Goal: Information Seeking & Learning: Learn about a topic

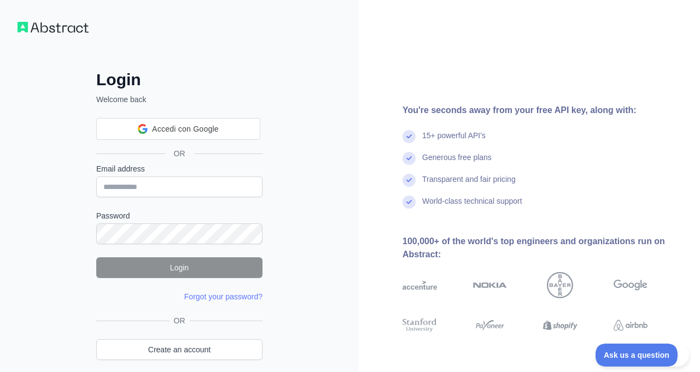
click at [349, 86] on div "Login Welcome back Accedi con Google Accedi con Google. Si apre in una nuova sc…" at bounding box center [179, 209] width 359 height 418
click at [589, 106] on div "You're seconds away from your free API key, along with:" at bounding box center [542, 110] width 280 height 13
click at [327, 112] on div "Login Welcome back OR Email address Password Login Forgot your password? Please…" at bounding box center [179, 209] width 359 height 418
click at [69, 265] on div "Login Welcome back OR Email address Password Login Forgot your password? Please…" at bounding box center [179, 209] width 359 height 418
click at [341, 165] on div "Login Welcome back OR Email address Password Login Forgot your password? Please…" at bounding box center [179, 209] width 359 height 418
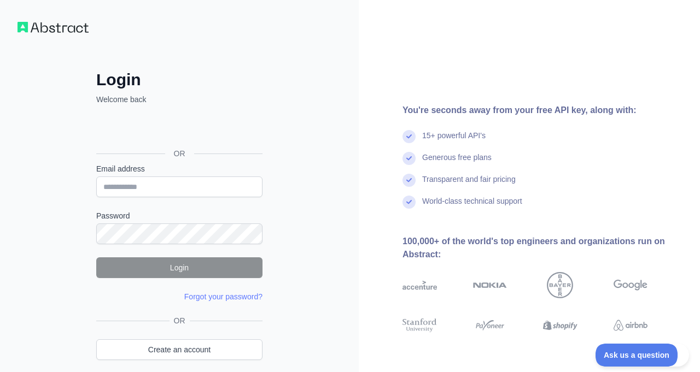
click at [272, 81] on div "Login Welcome back OR Email address Password Login Forgot your password? Please…" at bounding box center [179, 230] width 210 height 321
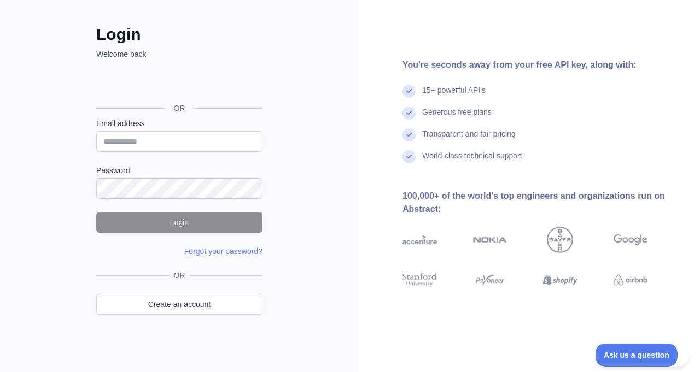
click at [350, 234] on div "Login Welcome back OR Email address Password Login Forgot your password? Please…" at bounding box center [179, 164] width 359 height 418
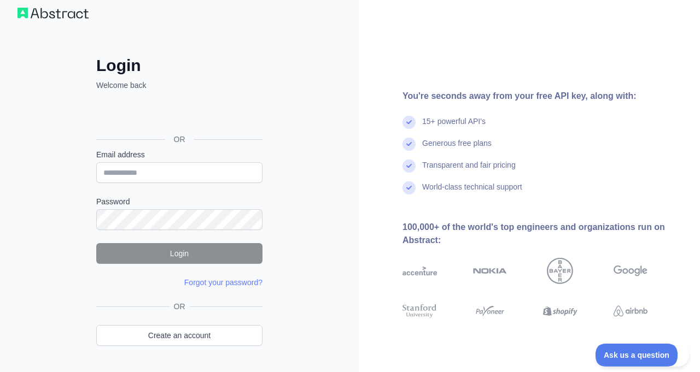
scroll to position [0, 0]
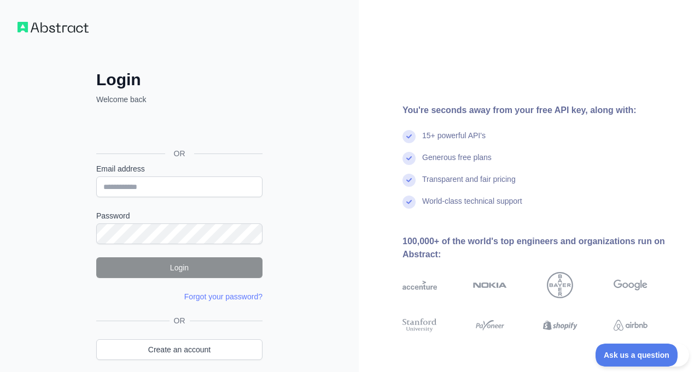
click at [56, 27] on img at bounding box center [52, 27] width 71 height 11
click at [227, 55] on div "Login Welcome back OR Email address Password Login Forgot your password? Please…" at bounding box center [179, 208] width 210 height 365
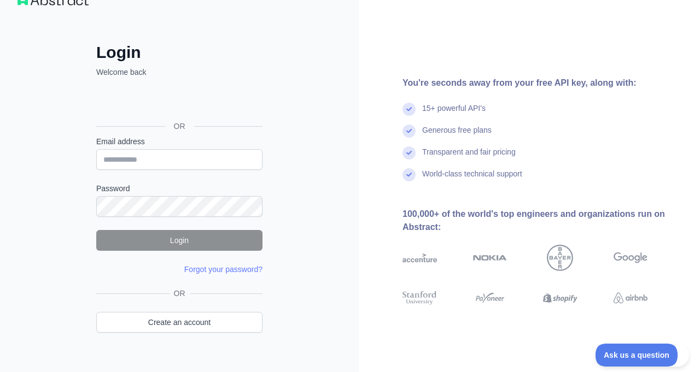
scroll to position [45, 0]
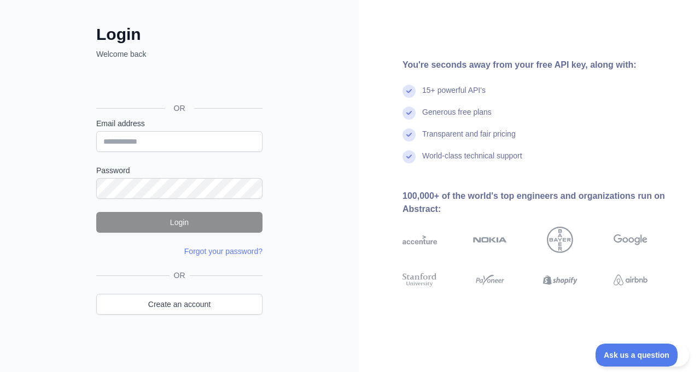
drag, startPoint x: 347, startPoint y: 66, endPoint x: 325, endPoint y: 50, distance: 26.6
click at [344, 64] on div "Login Welcome back OR Email address Password Login Forgot your password? Please…" at bounding box center [179, 164] width 359 height 418
drag, startPoint x: 307, startPoint y: 133, endPoint x: 281, endPoint y: 232, distance: 102.4
click at [306, 142] on div "Login Welcome back OR Email address Password Login Forgot your password? Please…" at bounding box center [179, 164] width 359 height 418
click at [57, 85] on div "Login Welcome back OR Email address Password Login Forgot your password? Please…" at bounding box center [179, 164] width 359 height 418
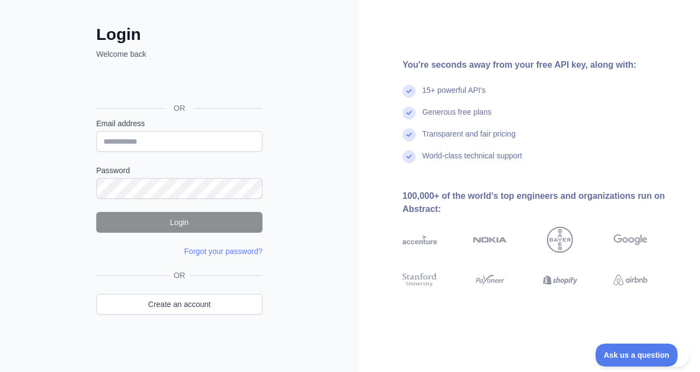
click at [321, 196] on div "Login Welcome back OR Email address Password Login Forgot your password? Please…" at bounding box center [179, 164] width 359 height 418
click at [187, 304] on link "Create an account" at bounding box center [179, 304] width 166 height 21
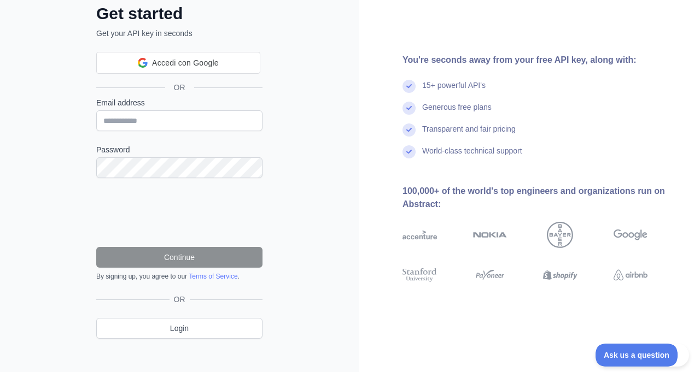
scroll to position [77, 0]
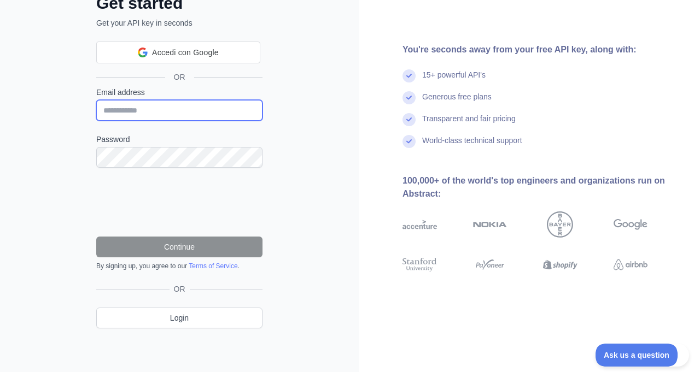
click at [150, 107] on input "Email address" at bounding box center [179, 110] width 166 height 21
type input "**********"
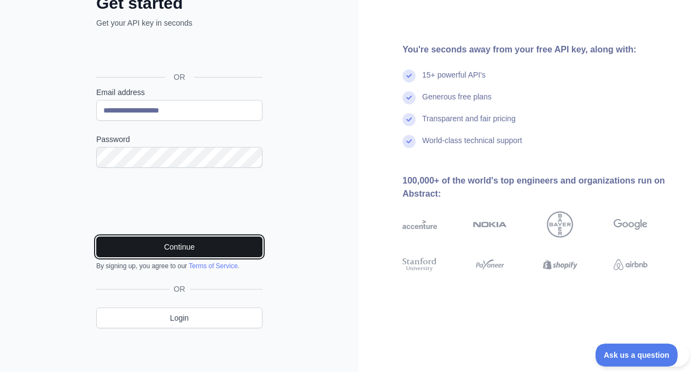
click at [189, 244] on button "Continue" at bounding box center [179, 247] width 166 height 21
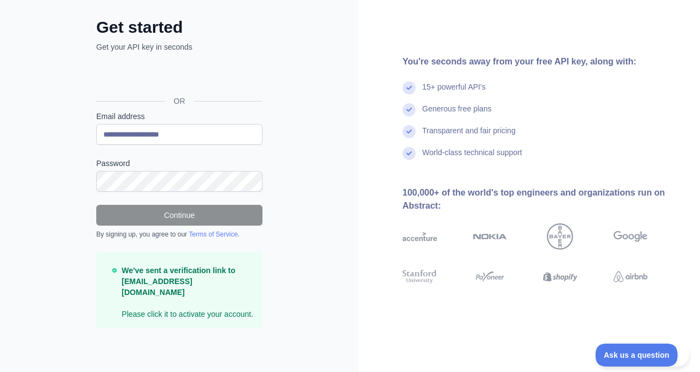
scroll to position [52, 0]
click at [324, 177] on div "**********" at bounding box center [179, 160] width 359 height 425
click at [10, 365] on div "**********" at bounding box center [179, 160] width 359 height 425
drag, startPoint x: 298, startPoint y: 157, endPoint x: 286, endPoint y: 233, distance: 76.9
click at [298, 158] on div "**********" at bounding box center [179, 160] width 359 height 425
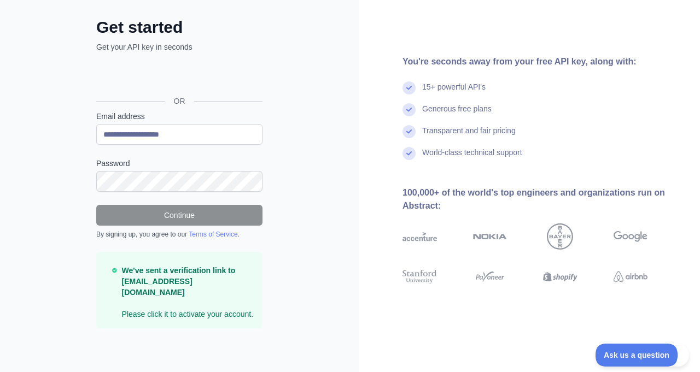
click at [170, 306] on p "We've sent a verification link to zeno@area.trieste.it Please click it to activ…" at bounding box center [188, 292] width 132 height 55
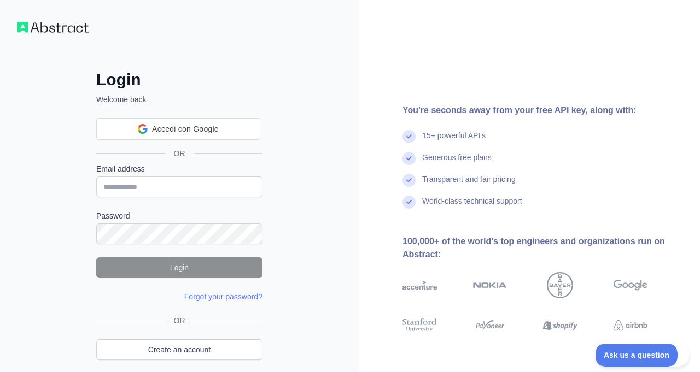
click at [394, 44] on div "You're seconds away from your free API key, along with: 15+ powerful API's Gene…" at bounding box center [529, 209] width 341 height 418
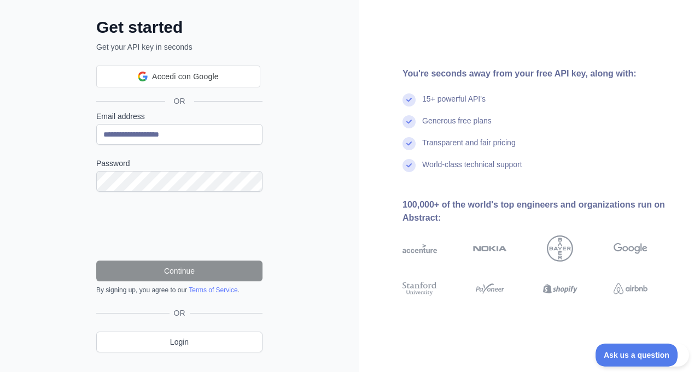
click at [318, 185] on div "**********" at bounding box center [179, 172] width 359 height 449
click at [331, 225] on div "**********" at bounding box center [179, 172] width 359 height 449
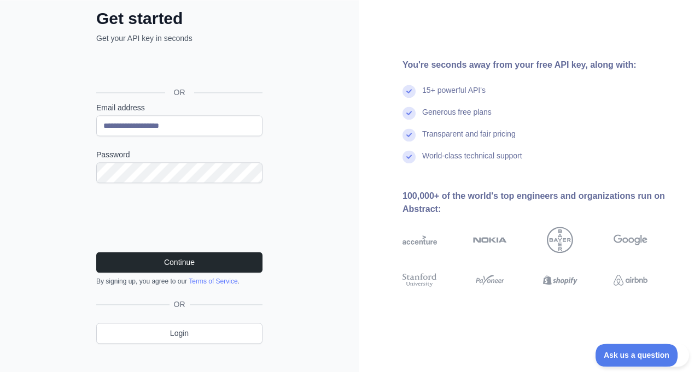
scroll to position [77, 0]
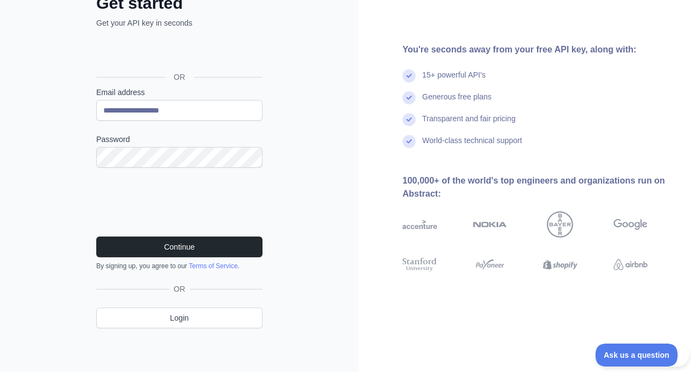
click at [295, 272] on div "**********" at bounding box center [179, 147] width 359 height 449
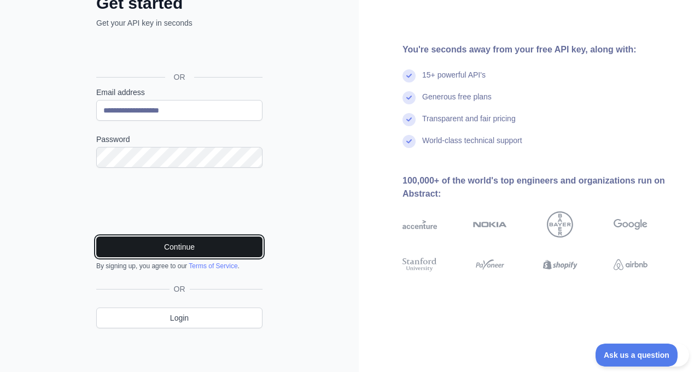
click at [180, 248] on button "Continue" at bounding box center [179, 247] width 166 height 21
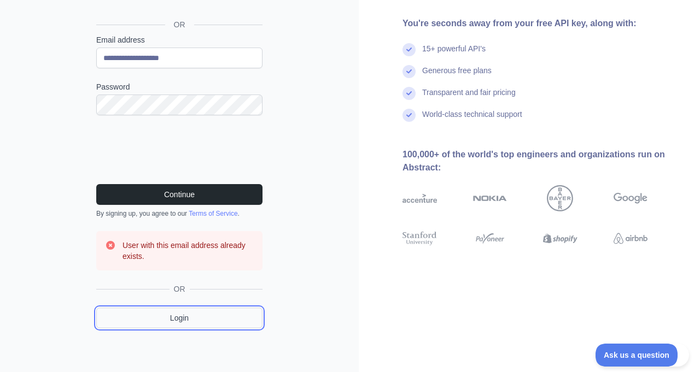
click at [192, 316] on link "Login" at bounding box center [179, 318] width 166 height 21
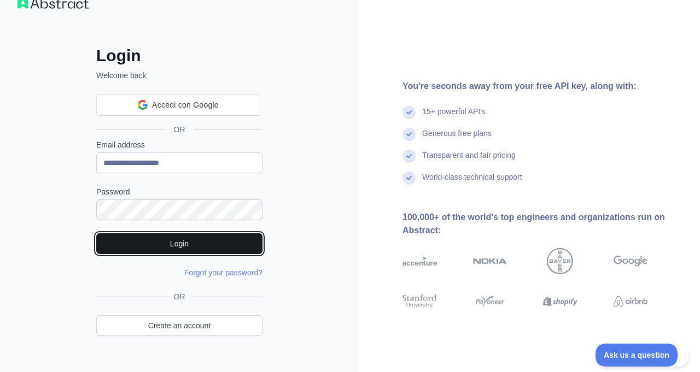
click at [174, 244] on button "Login" at bounding box center [179, 243] width 166 height 21
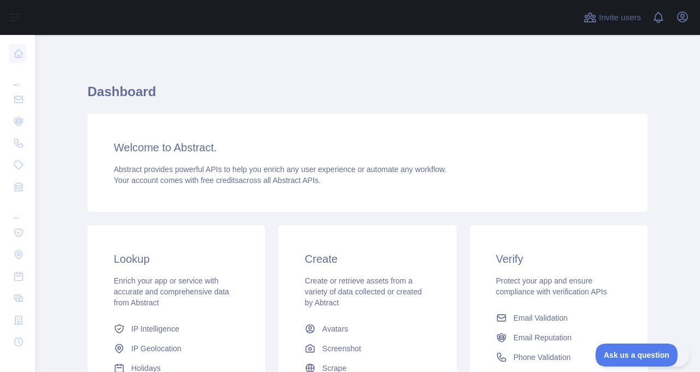
click at [653, 154] on main "Dashboard Welcome to Abstract. Abstract provides powerful APIs to help you enri…" at bounding box center [367, 203] width 665 height 337
drag, startPoint x: 442, startPoint y: 87, endPoint x: 585, endPoint y: 44, distance: 149.6
click at [467, 78] on div "Dashboard Welcome to Abstract. Abstract provides powerful APIs to help you enri…" at bounding box center [367, 270] width 560 height 418
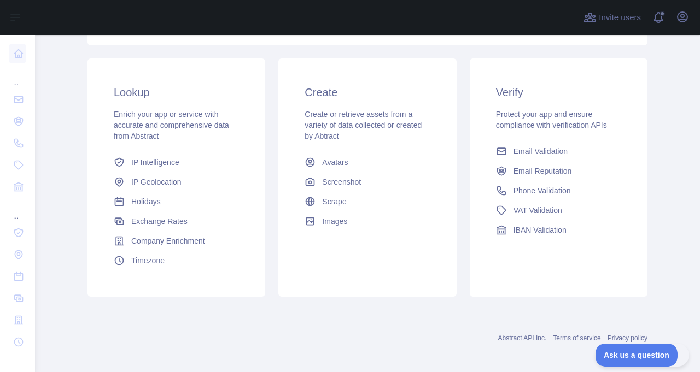
scroll to position [172, 0]
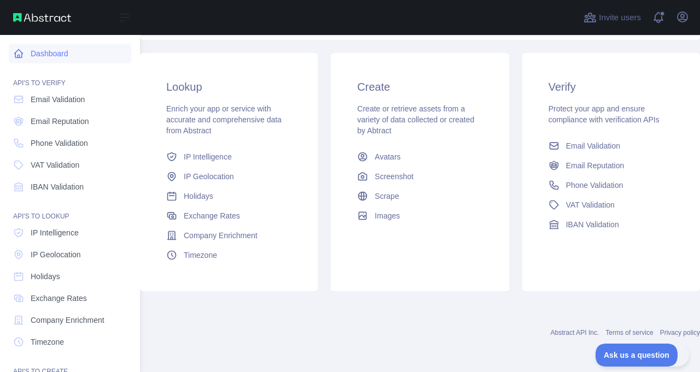
click at [46, 48] on link "Dashboard" at bounding box center [70, 54] width 122 height 20
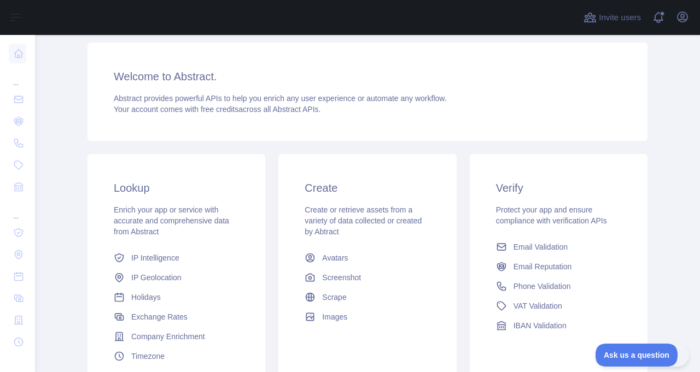
scroll to position [0, 0]
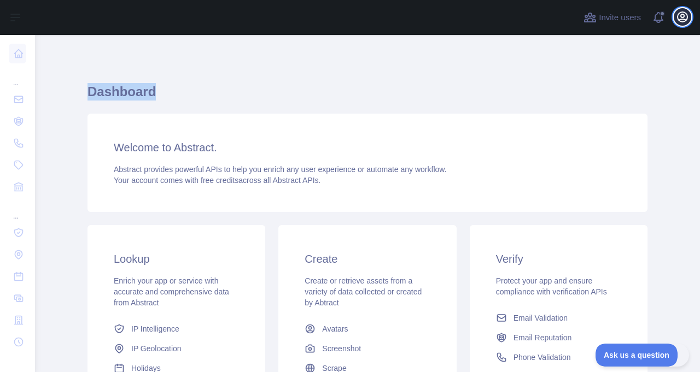
click at [683, 18] on icon "button" at bounding box center [682, 16] width 13 height 13
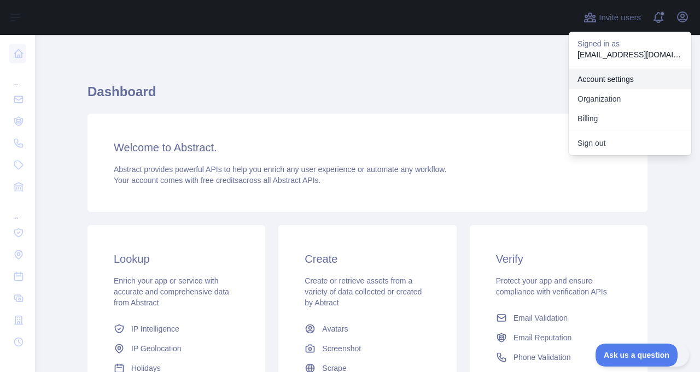
click at [622, 79] on link "Account settings" at bounding box center [629, 79] width 122 height 20
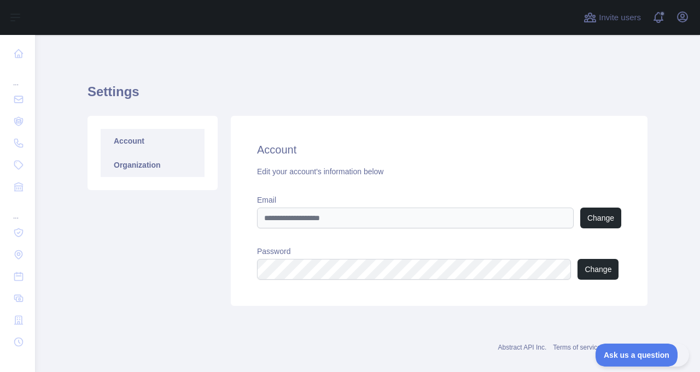
click at [154, 173] on link "Organization" at bounding box center [153, 165] width 104 height 24
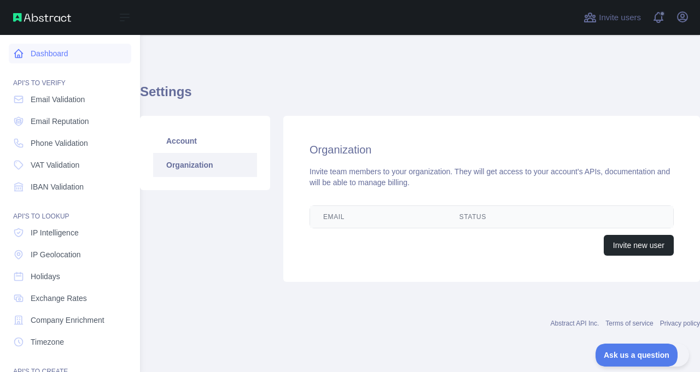
click at [24, 50] on link "Dashboard" at bounding box center [70, 54] width 122 height 20
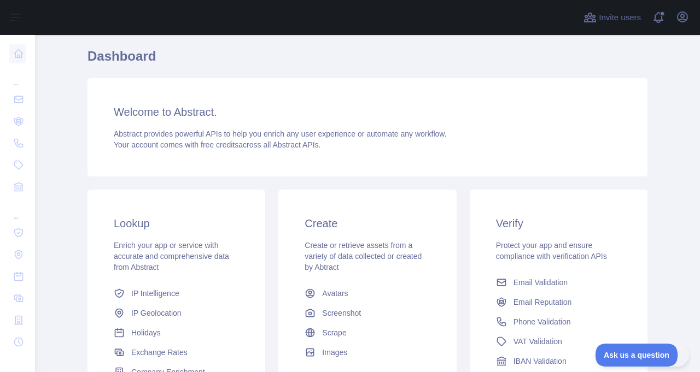
scroll to position [62, 0]
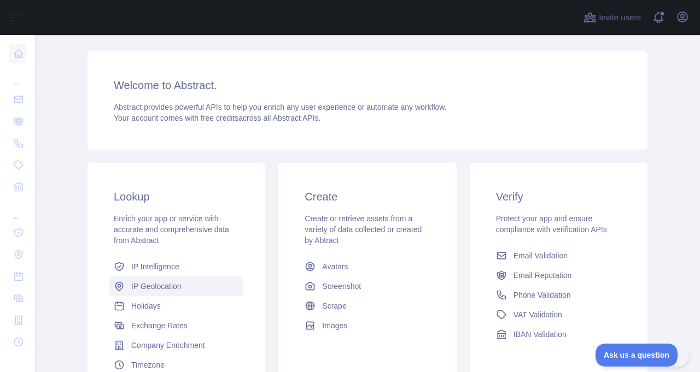
click at [165, 281] on span "IP Geolocation" at bounding box center [156, 286] width 50 height 11
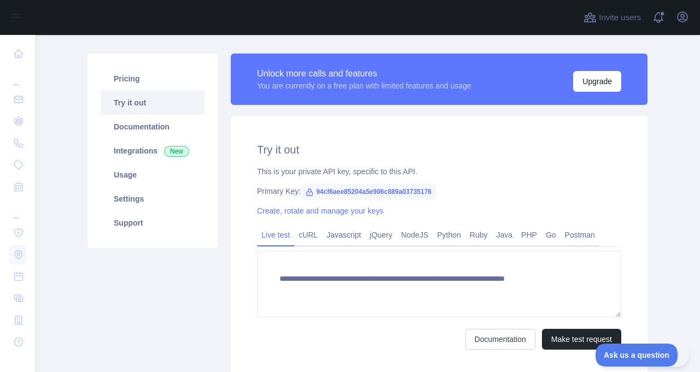
scroll to position [30, 0]
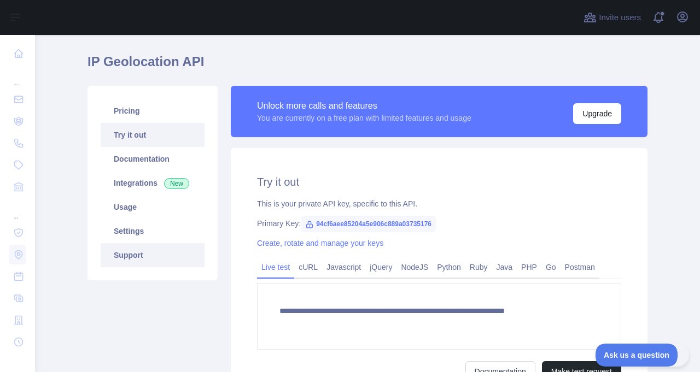
type textarea "**********"
click at [540, 193] on div "**********" at bounding box center [439, 278] width 416 height 260
click at [327, 221] on span "94cf6aee85204a5e906c889a03735176" at bounding box center [368, 224] width 135 height 16
click at [554, 201] on div "This is your private API key, specific to this API." at bounding box center [439, 203] width 364 height 11
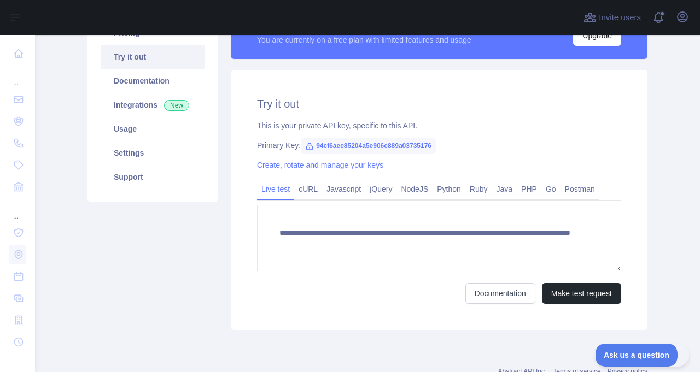
scroll to position [145, 0]
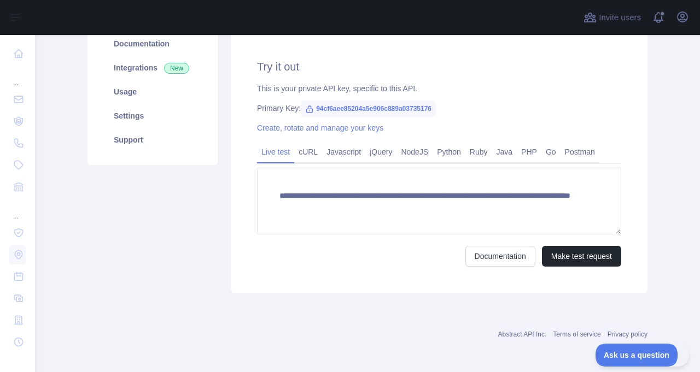
click at [367, 267] on div "**********" at bounding box center [439, 163] width 416 height 260
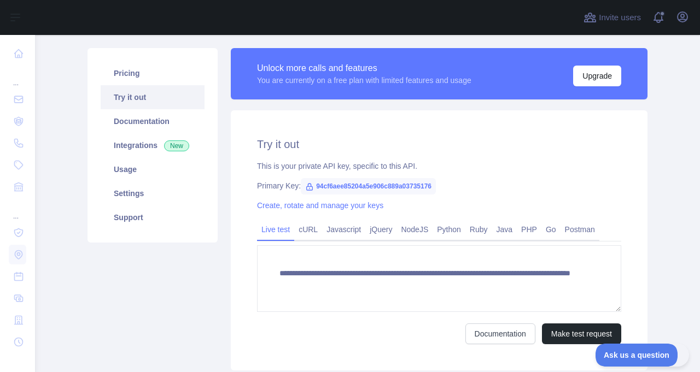
scroll to position [21, 0]
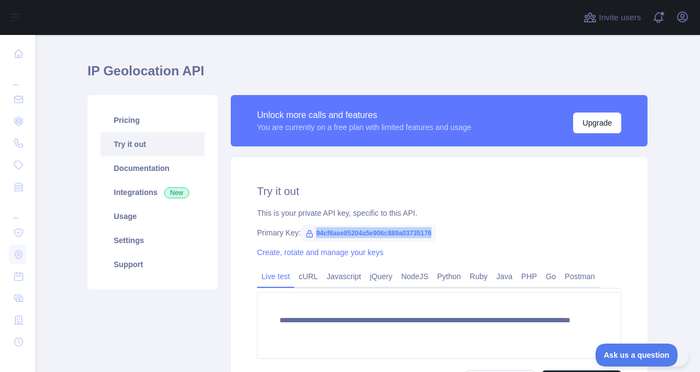
drag, startPoint x: 462, startPoint y: 231, endPoint x: 318, endPoint y: 231, distance: 144.3
click at [318, 231] on span "94cf6aee85204a5e906c889a03735176" at bounding box center [368, 233] width 135 height 16
copy span "94cf6aee85204a5e906c889a03735176"
click at [140, 190] on link "Integrations New" at bounding box center [153, 192] width 104 height 24
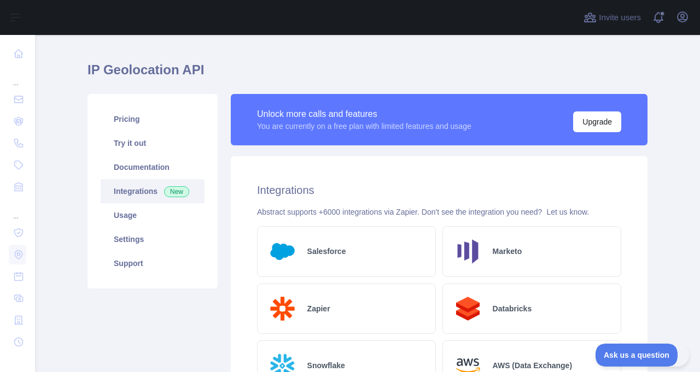
scroll to position [21, 0]
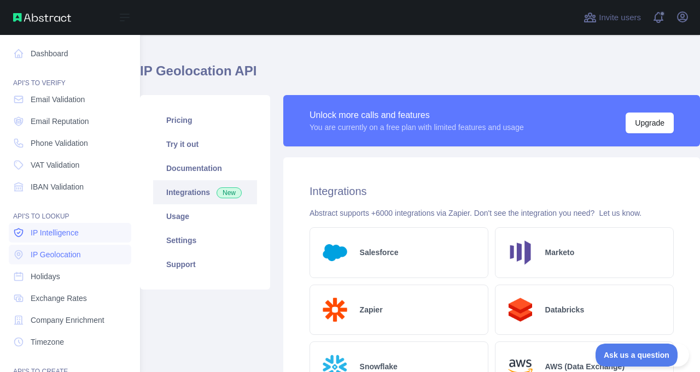
click at [61, 232] on span "IP Intelligence" at bounding box center [55, 232] width 48 height 11
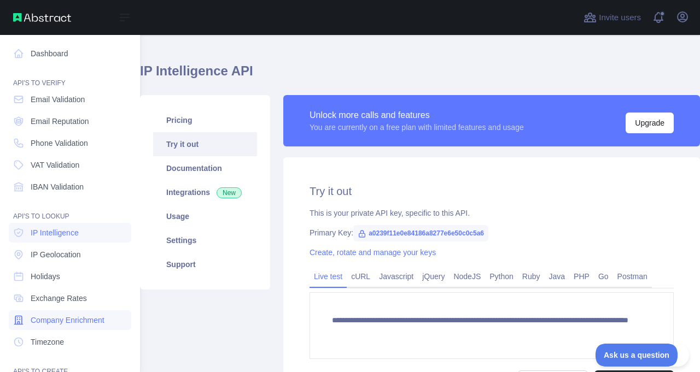
click at [58, 318] on span "Company Enrichment" at bounding box center [68, 320] width 74 height 11
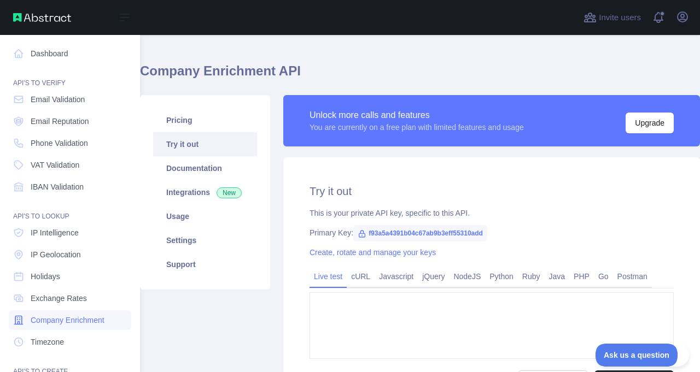
type textarea "**********"
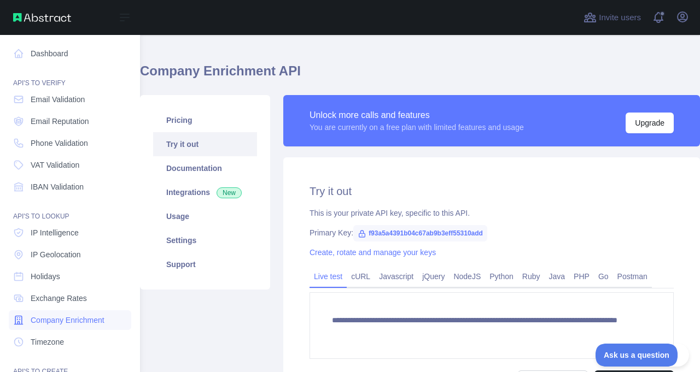
click at [58, 318] on span "Company Enrichment" at bounding box center [68, 320] width 74 height 11
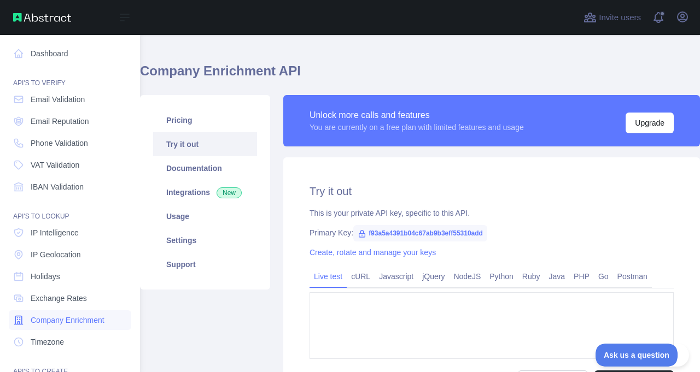
type textarea "**********"
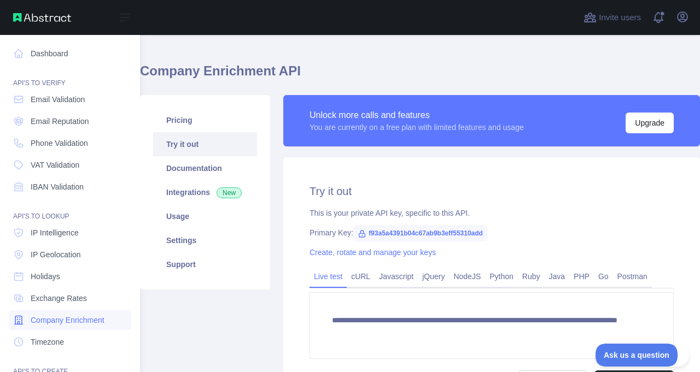
click at [58, 318] on span "Company Enrichment" at bounding box center [68, 320] width 74 height 11
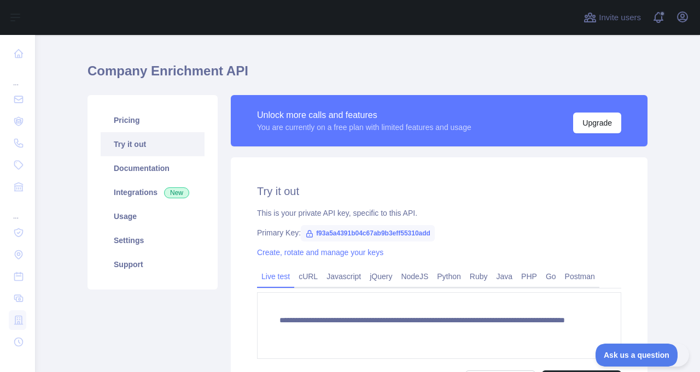
click at [435, 228] on span "f93a5a4391b04c67ab9b3eff55310add" at bounding box center [368, 233] width 134 height 16
click at [435, 235] on span "f93a5a4391b04c67ab9b3eff55310add" at bounding box center [368, 233] width 134 height 16
click at [435, 234] on span "f93a5a4391b04c67ab9b3eff55310add" at bounding box center [368, 233] width 134 height 16
click at [435, 231] on span "f93a5a4391b04c67ab9b3eff55310add" at bounding box center [368, 233] width 134 height 16
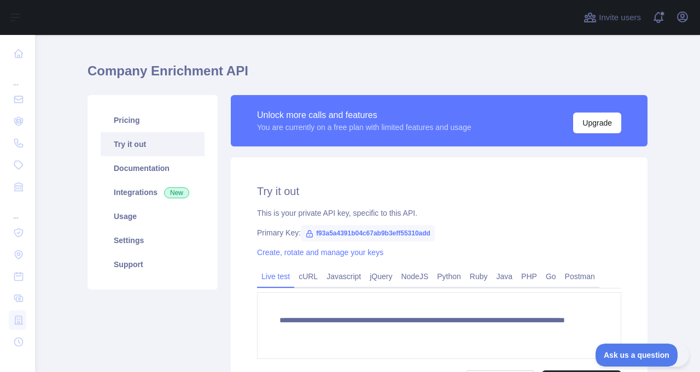
click at [435, 231] on span "f93a5a4391b04c67ab9b3eff55310add" at bounding box center [368, 233] width 134 height 16
copy span "f93a5a4391b04c67ab9b3eff55310add"
click at [136, 165] on link "Documentation" at bounding box center [153, 168] width 104 height 24
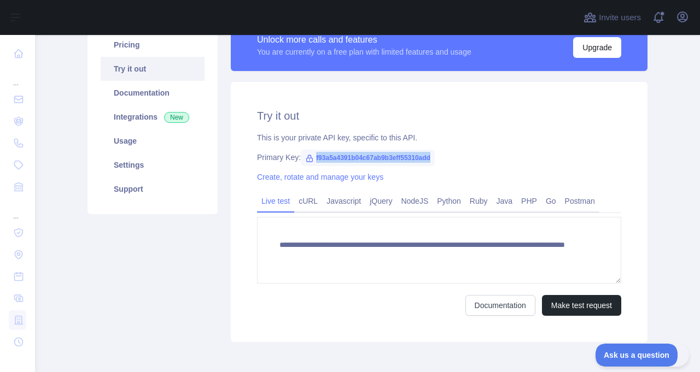
scroll to position [145, 0]
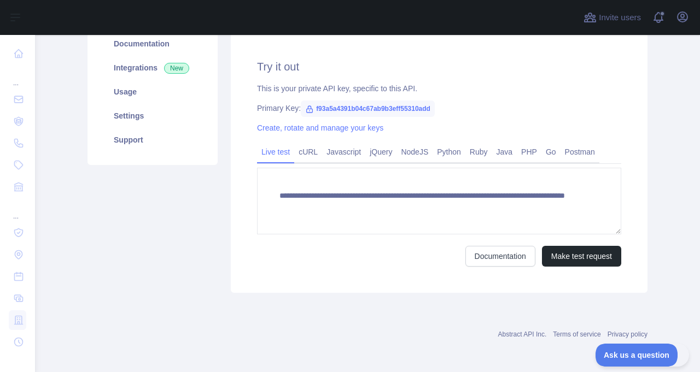
click at [327, 247] on div "Documentation Make test request" at bounding box center [439, 256] width 364 height 21
click at [434, 268] on div "**********" at bounding box center [439, 163] width 416 height 260
click at [312, 150] on link "cURL" at bounding box center [308, 151] width 28 height 17
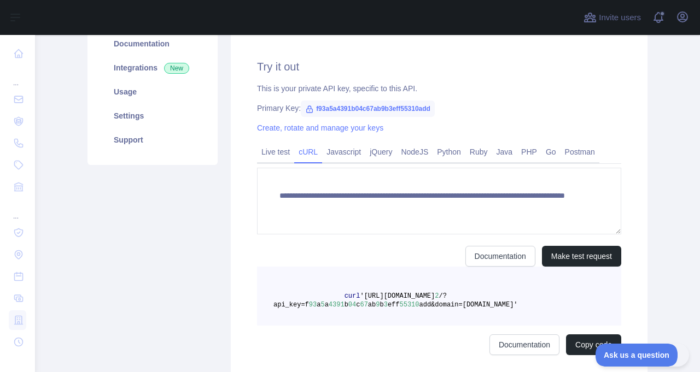
scroll to position [137, 0]
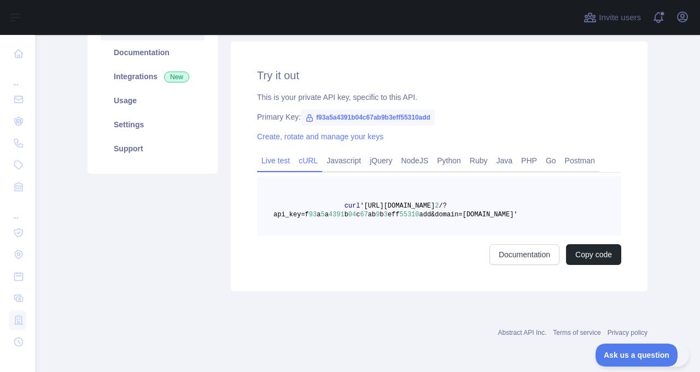
click at [282, 157] on link "Live test" at bounding box center [275, 160] width 37 height 17
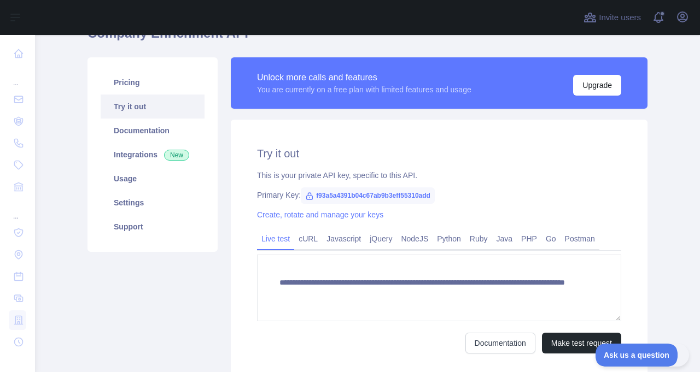
scroll to position [12, 0]
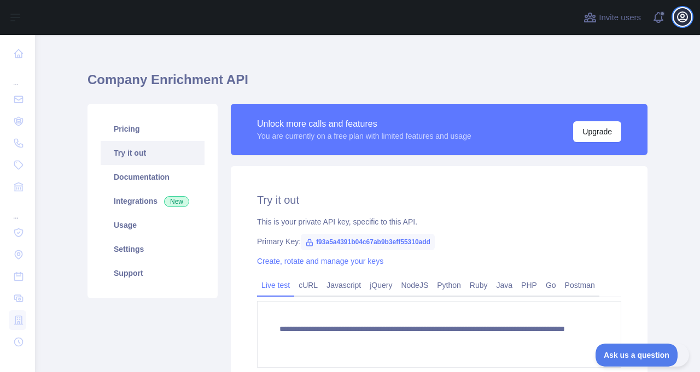
click at [685, 18] on icon "button" at bounding box center [682, 16] width 13 height 13
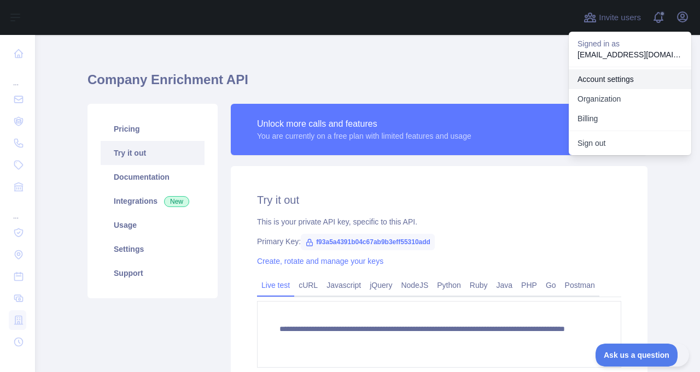
click at [588, 80] on link "Account settings" at bounding box center [629, 79] width 122 height 20
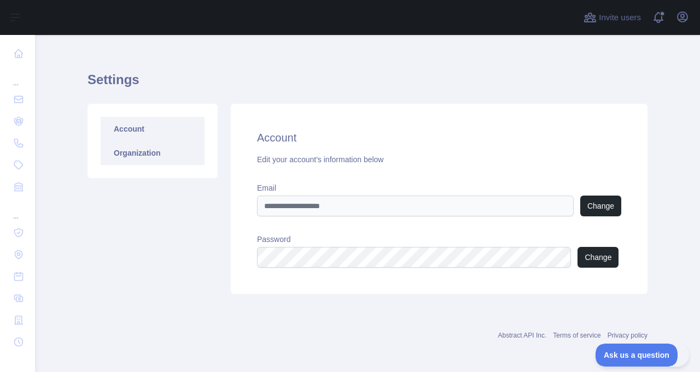
click at [130, 157] on link "Organization" at bounding box center [153, 153] width 104 height 24
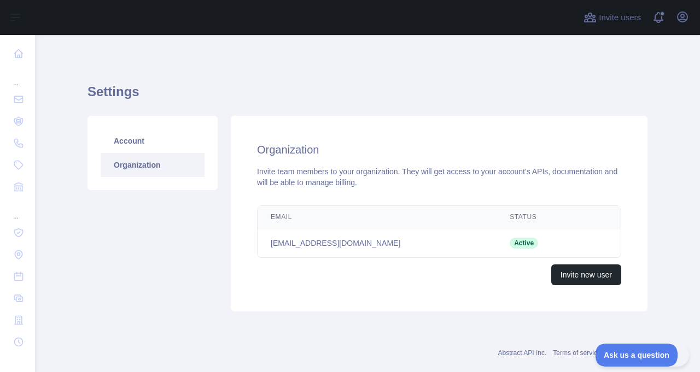
click at [487, 312] on div "Account Organization Organization Invite team members to your organization. The…" at bounding box center [367, 213] width 573 height 209
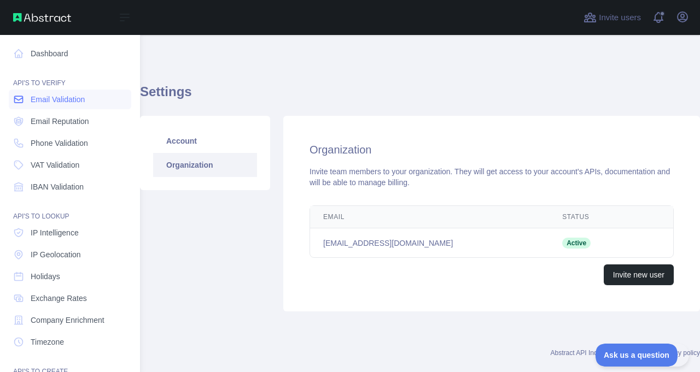
click at [69, 98] on span "Email Validation" at bounding box center [58, 99] width 54 height 11
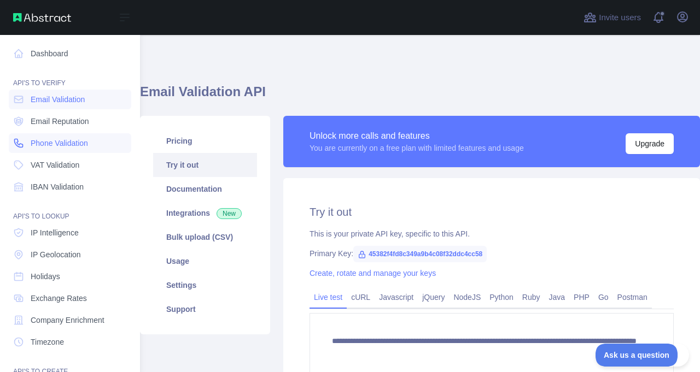
click at [64, 142] on span "Phone Validation" at bounding box center [59, 143] width 57 height 11
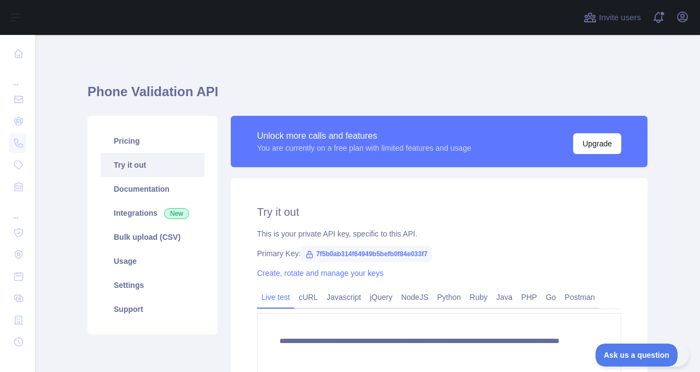
click at [416, 251] on span "7f5b0ab314f64949b5befb0f84e033f7" at bounding box center [366, 254] width 131 height 16
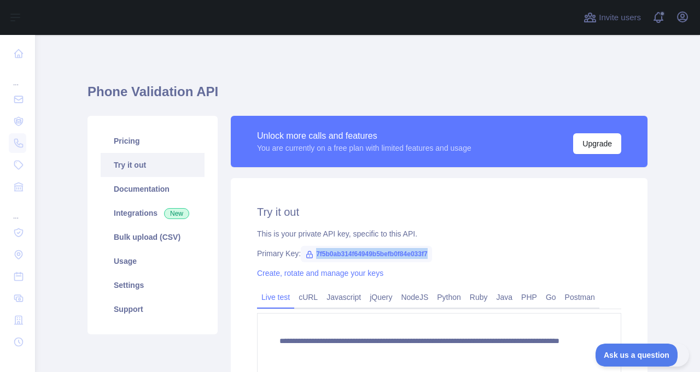
click at [416, 251] on span "7f5b0ab314f64949b5befb0f84e033f7" at bounding box center [366, 254] width 131 height 16
copy span "7f5b0ab314f64949b5befb0f84e033f7"
click at [679, 19] on icon "button" at bounding box center [682, 16] width 13 height 13
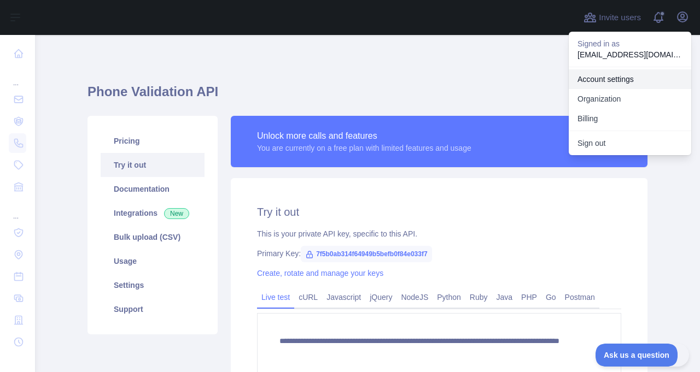
click at [620, 77] on link "Account settings" at bounding box center [629, 79] width 122 height 20
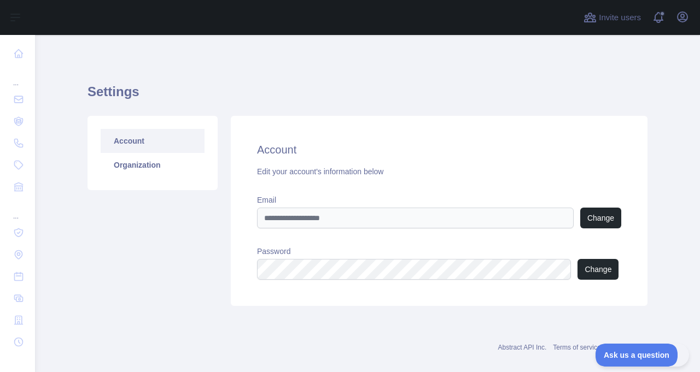
click at [361, 73] on div "Settings Account Organization Account Edit your account's information below Ema…" at bounding box center [367, 191] width 560 height 260
